Goal: Find specific page/section: Find specific page/section

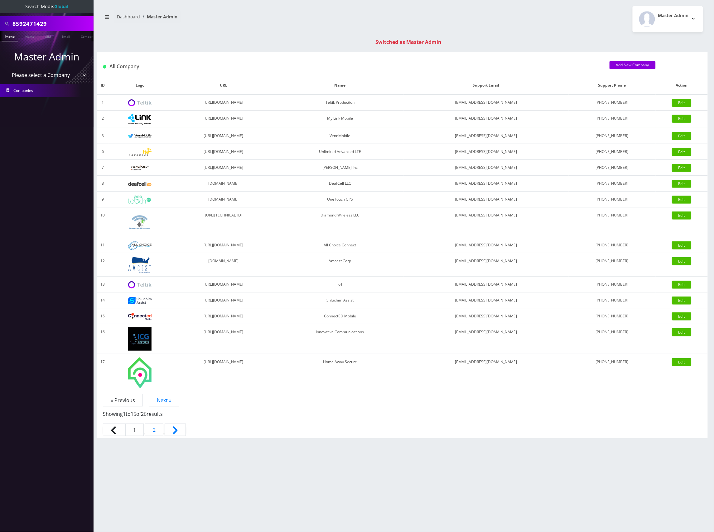
scroll to position [0, 3]
click at [29, 24] on input "8592471429" at bounding box center [51, 24] width 79 height 12
paste input "901240497131225038"
type input "8901240497131225038"
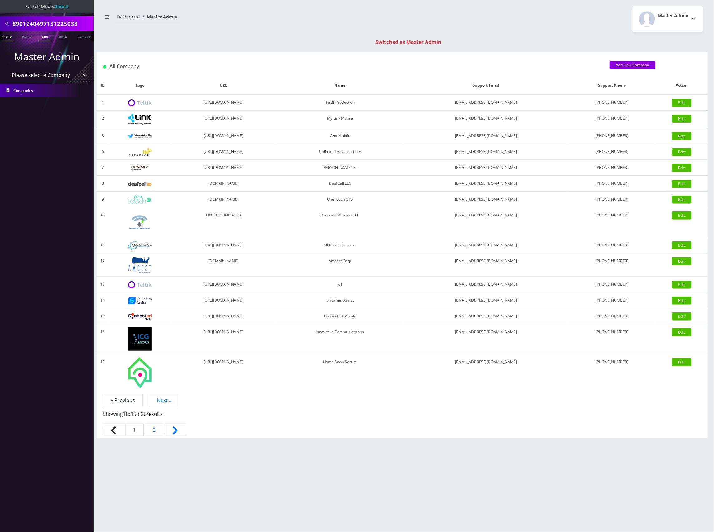
click at [48, 37] on link "SIM" at bounding box center [45, 36] width 12 height 10
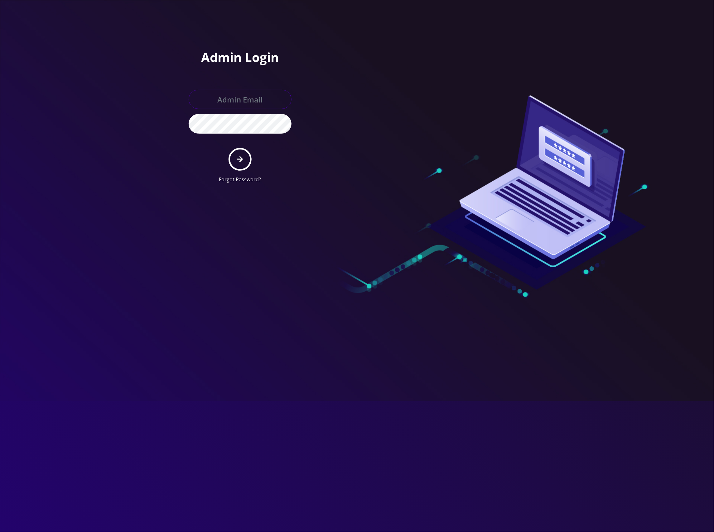
type input "master@britewireless.com"
click at [245, 156] on button "submit" at bounding box center [239, 159] width 23 height 23
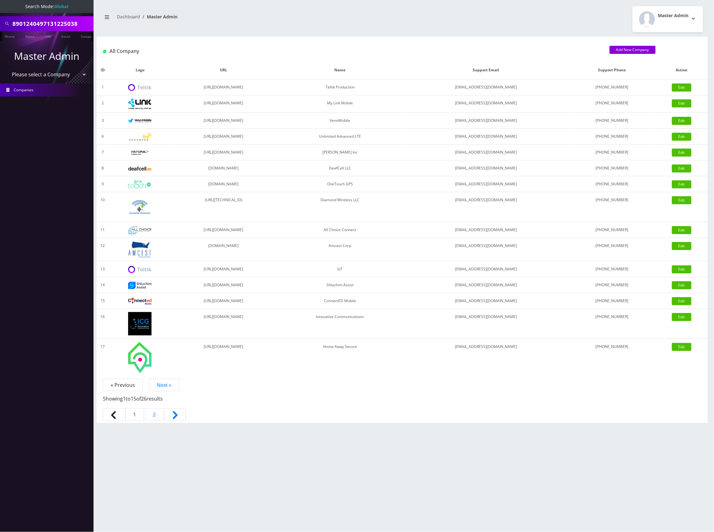
click at [40, 27] on input "8901240497131225038" at bounding box center [51, 24] width 79 height 12
paste input "8901240497131225038"
paste input "text"
type input "8901240497131225038"
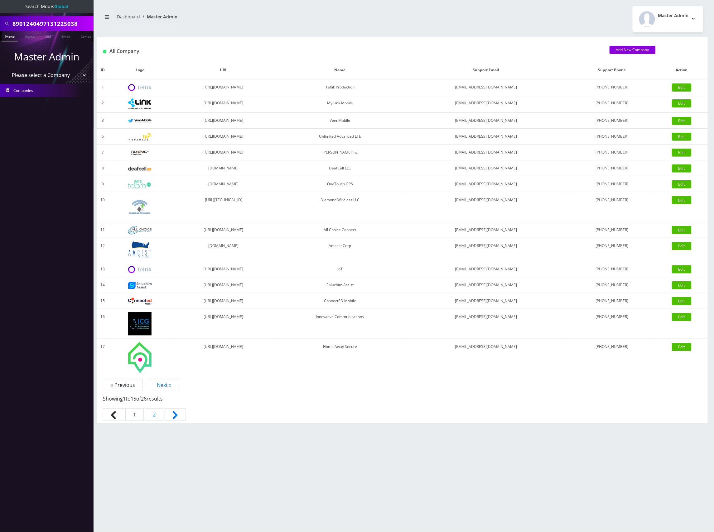
scroll to position [0, 0]
click at [49, 37] on link "SIM" at bounding box center [48, 36] width 12 height 10
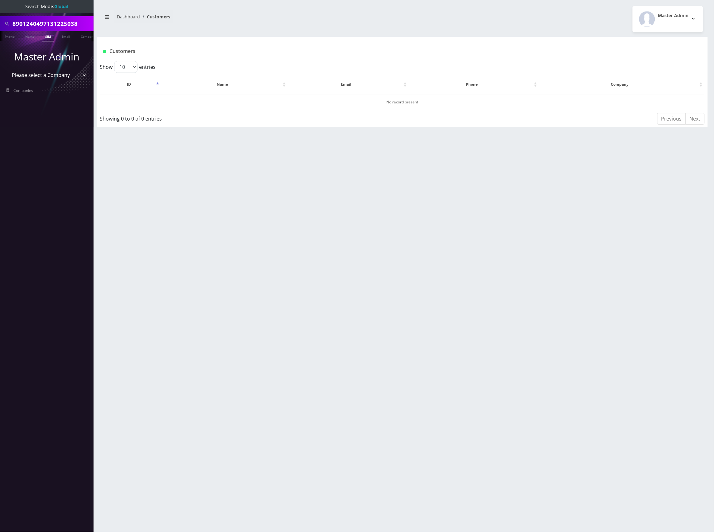
click at [32, 20] on input "8901240497131225038" at bounding box center [51, 24] width 79 height 12
paste input "4452"
type input "8901240497131224452"
click at [47, 36] on link "SIM" at bounding box center [48, 36] width 12 height 10
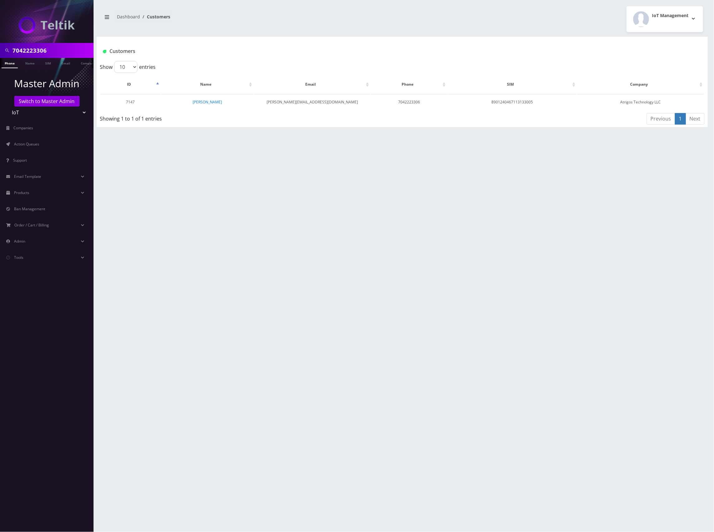
click at [551, 42] on div "Customers" at bounding box center [402, 49] width 611 height 24
click at [507, 46] on div "Customers" at bounding box center [402, 49] width 611 height 24
click at [515, 47] on div "Customers" at bounding box center [351, 51] width 507 height 10
click at [519, 44] on div "Customers" at bounding box center [402, 49] width 611 height 24
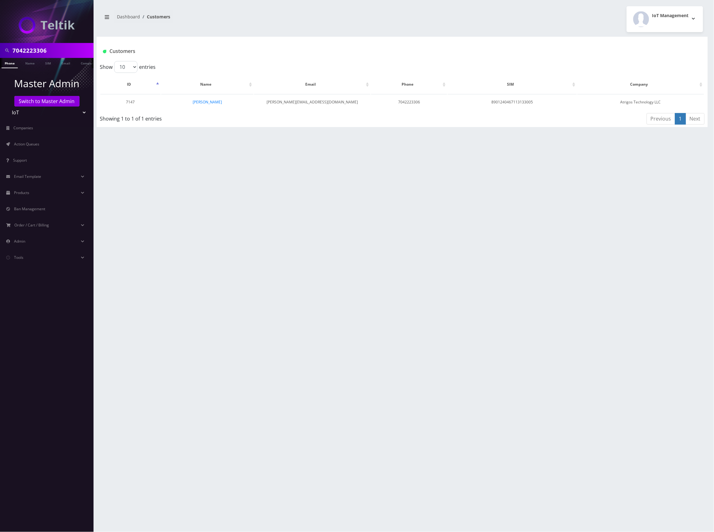
click at [579, 43] on div "Customers" at bounding box center [402, 49] width 611 height 24
